Goal: Information Seeking & Learning: Check status

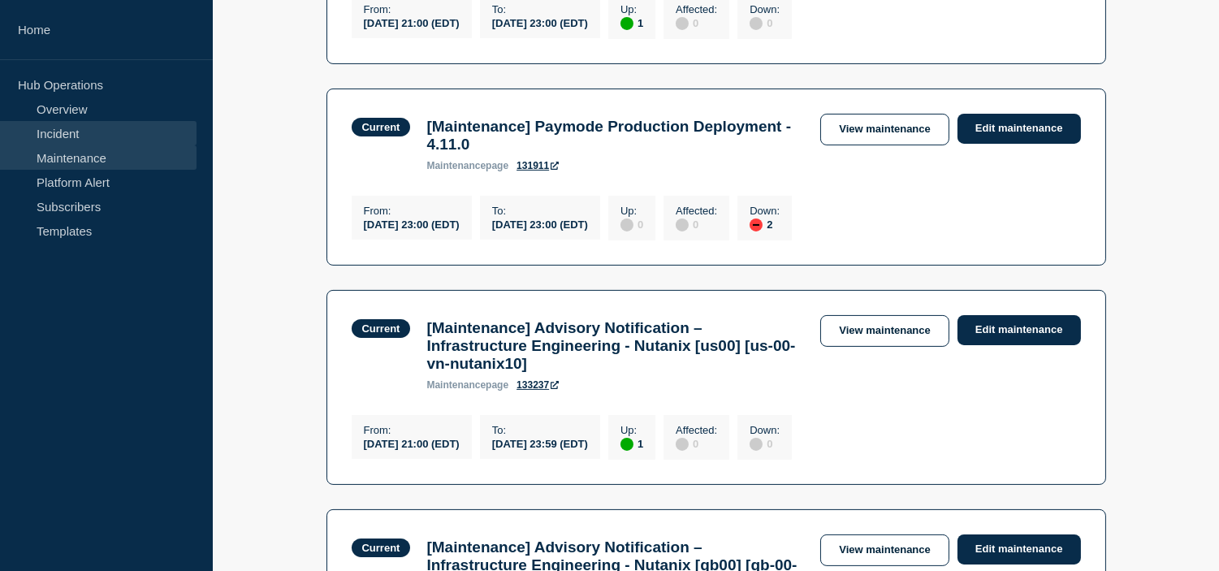
click at [69, 127] on link "Incident" at bounding box center [98, 133] width 197 height 24
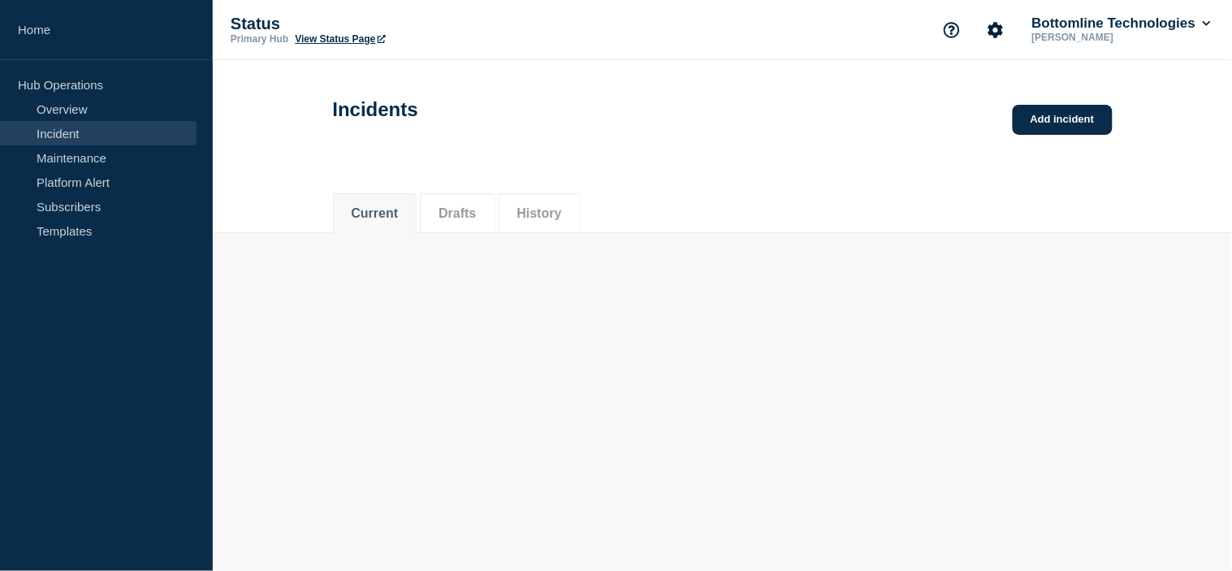
click at [77, 143] on link "Incident" at bounding box center [98, 133] width 197 height 24
click at [83, 155] on link "Maintenance" at bounding box center [98, 157] width 197 height 24
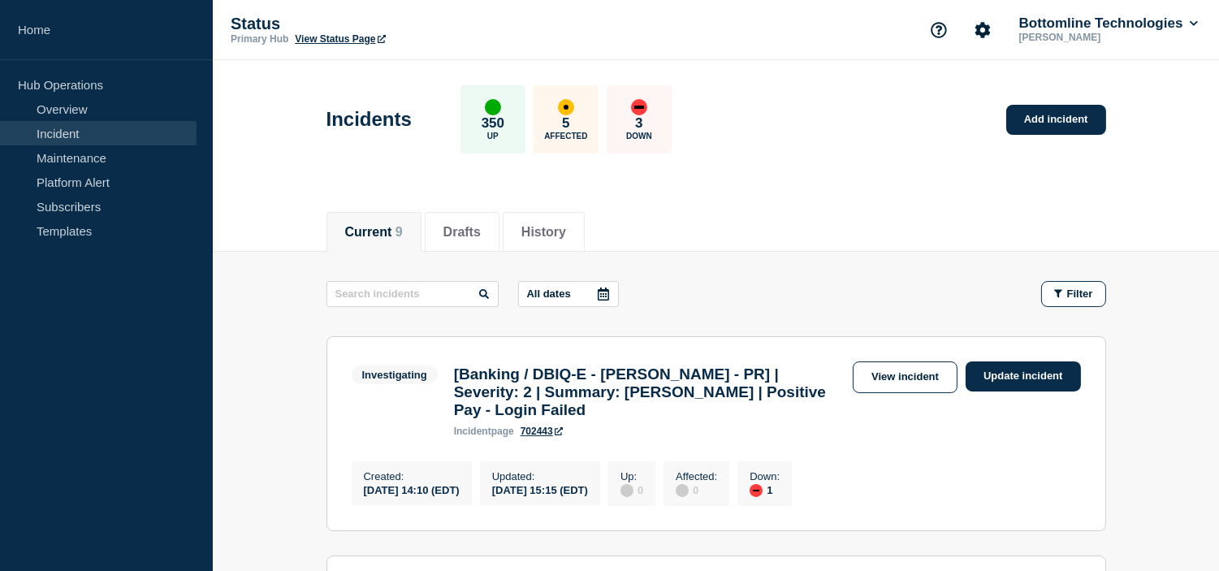
click at [566, 231] on button "History" at bounding box center [543, 232] width 45 height 15
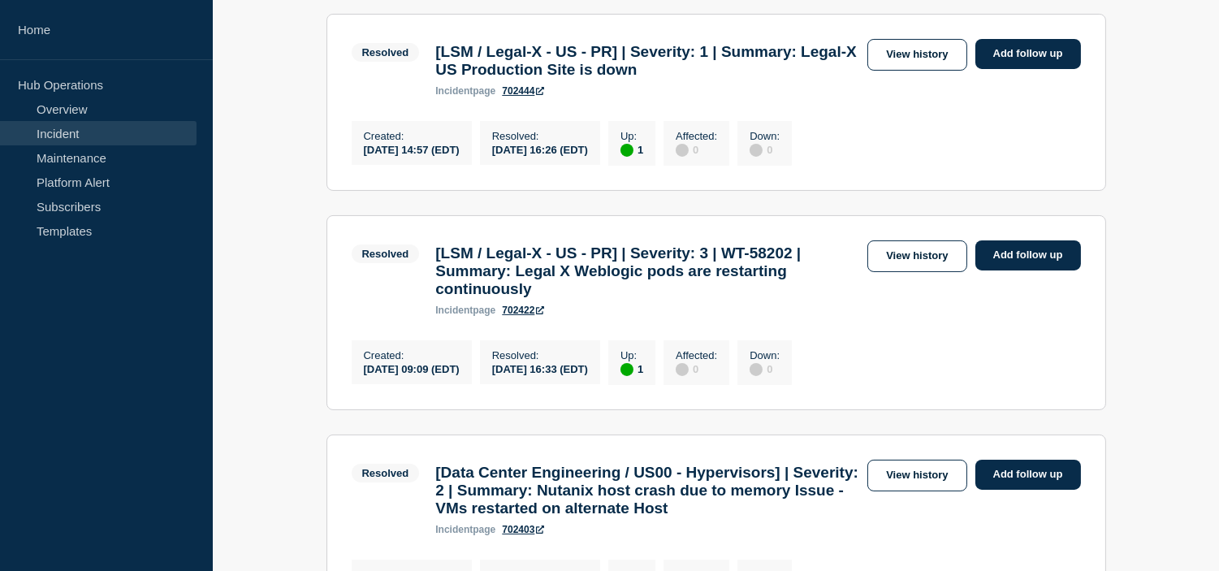
scroll to position [541, 0]
click at [910, 65] on link "View history" at bounding box center [916, 56] width 99 height 32
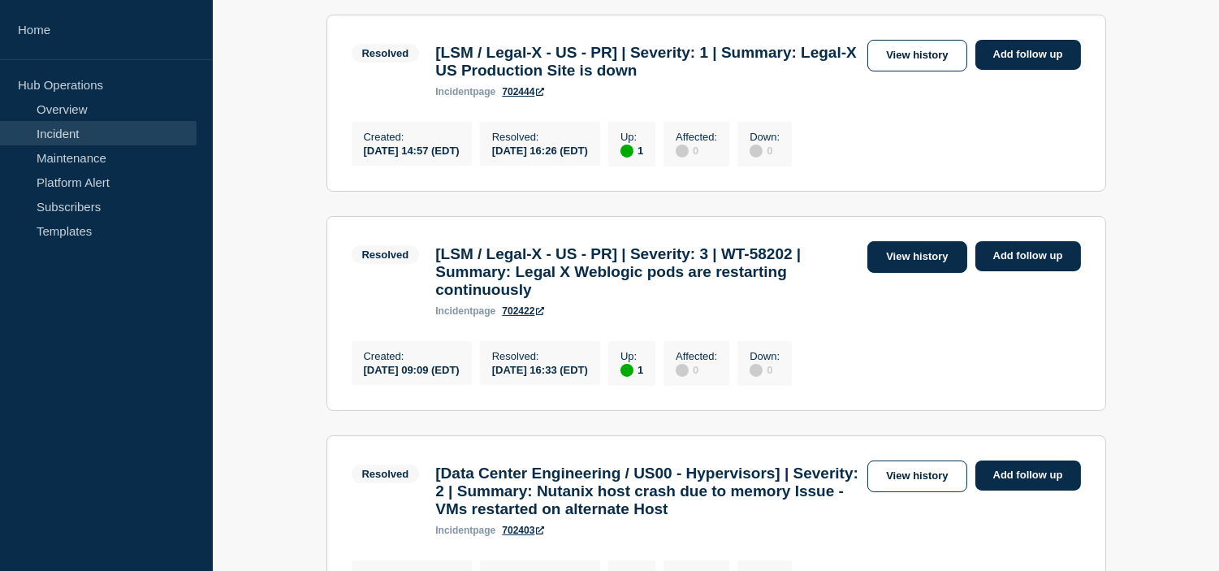
click at [919, 273] on link "View history" at bounding box center [916, 257] width 99 height 32
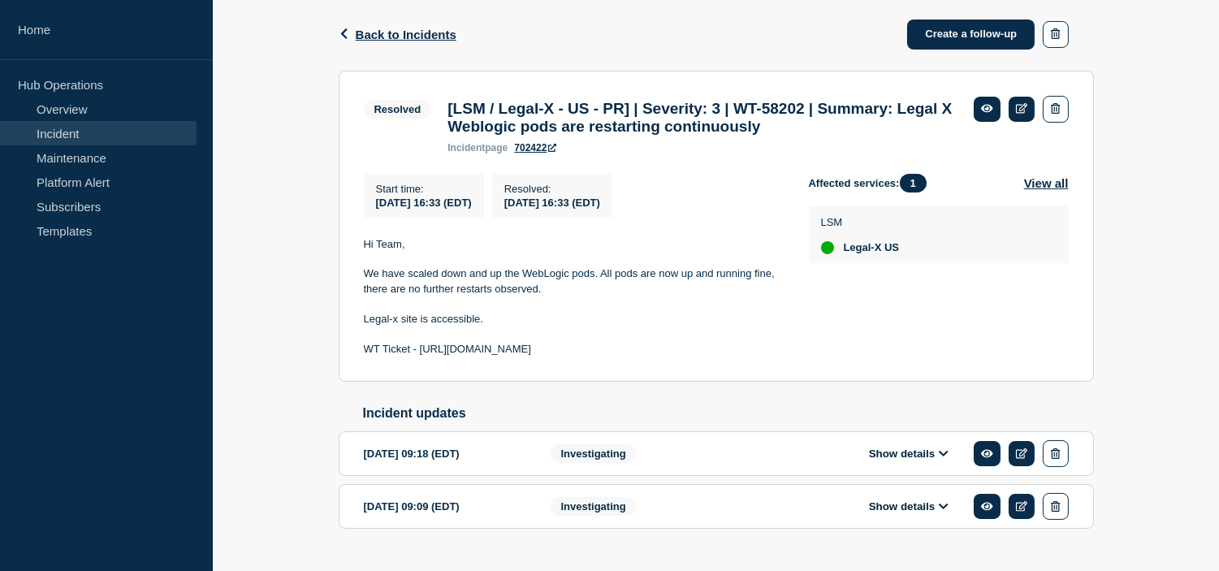
scroll to position [253, 0]
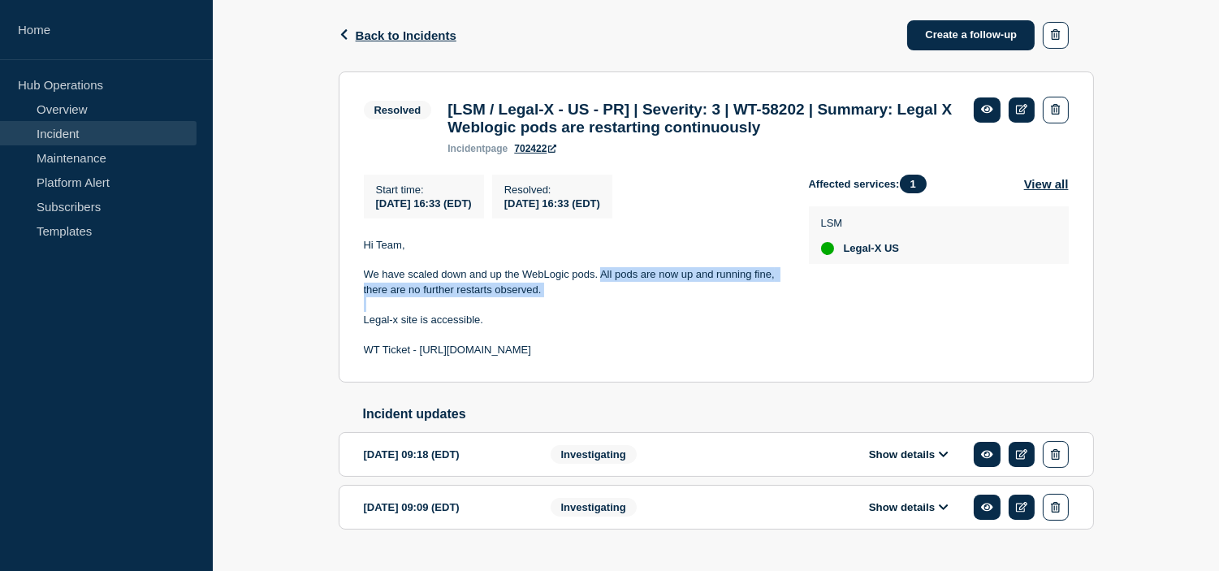
drag, startPoint x: 602, startPoint y: 283, endPoint x: 685, endPoint y: 307, distance: 86.3
click at [685, 307] on div "Hi Team, We have scaled down and up the WebLogic pods. All pods are now up and …" at bounding box center [573, 298] width 419 height 120
click at [685, 307] on p at bounding box center [573, 304] width 419 height 15
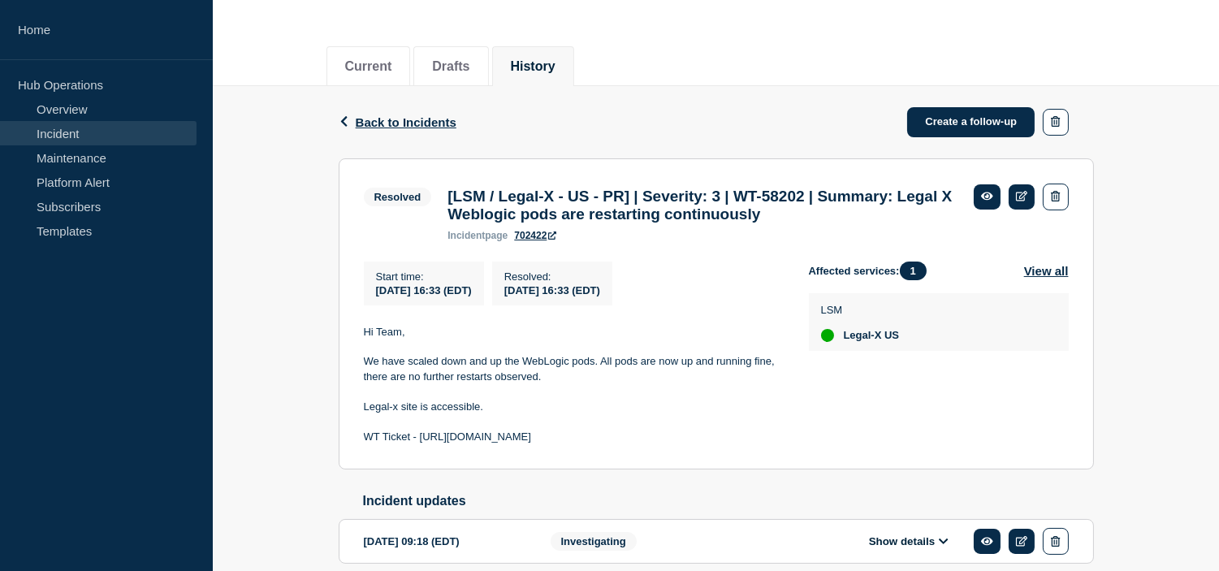
scroll to position [174, 0]
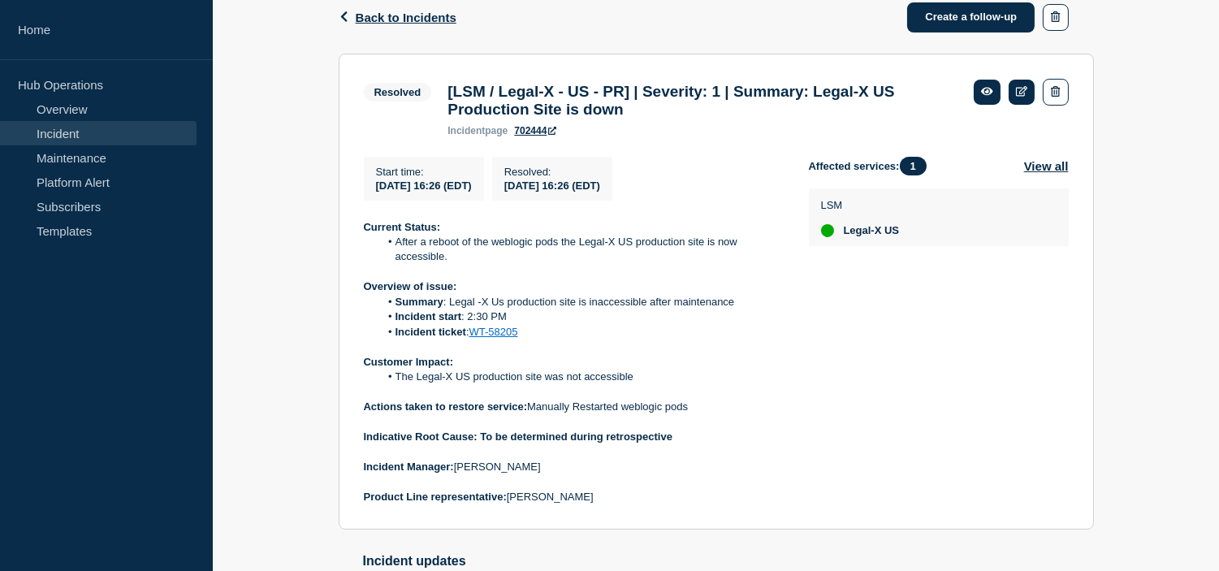
scroll to position [465, 0]
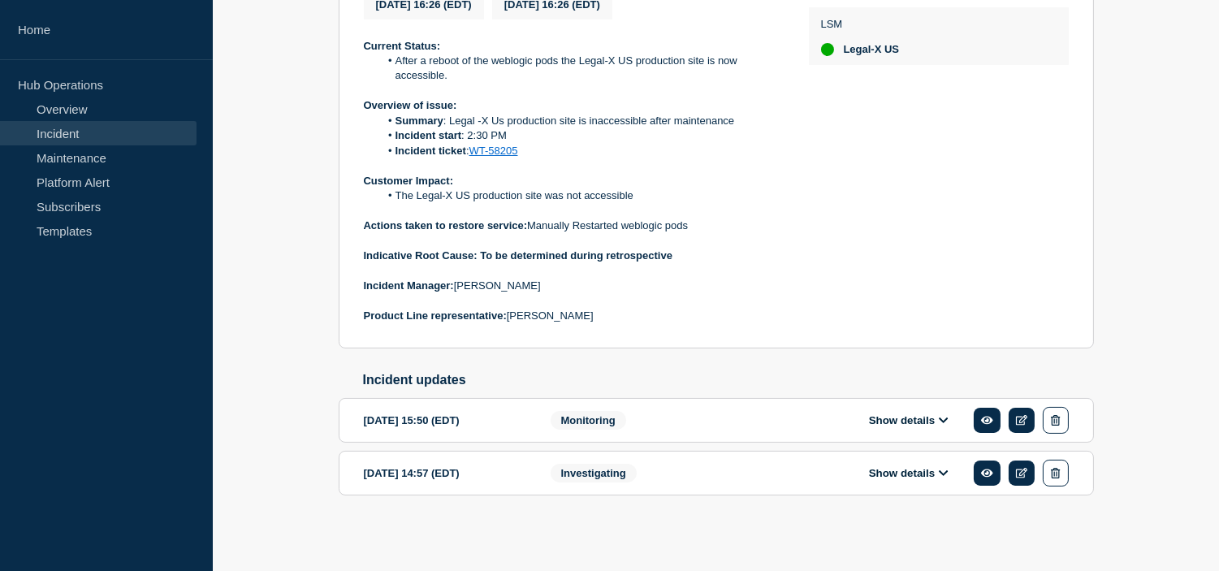
click at [899, 413] on button "Show details" at bounding box center [908, 420] width 89 height 14
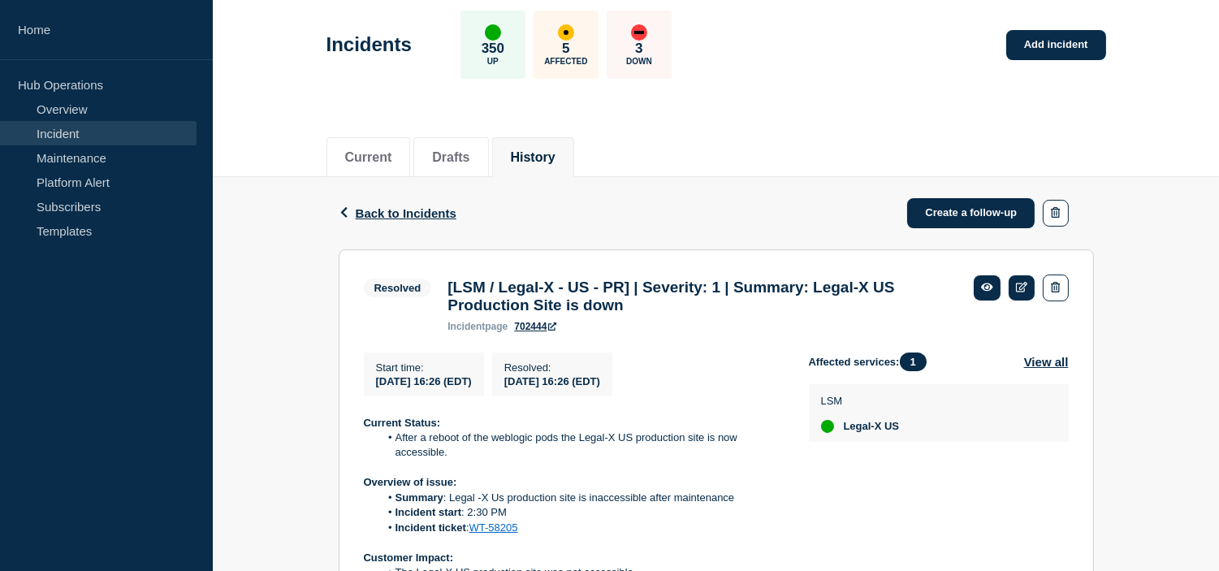
scroll to position [74, 0]
